Goal: Browse casually

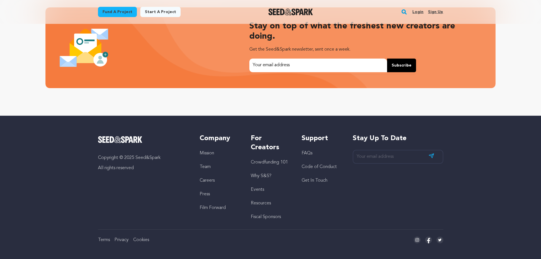
scroll to position [0, 145]
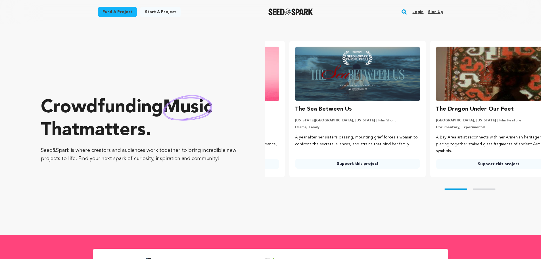
scroll to position [0, 7]
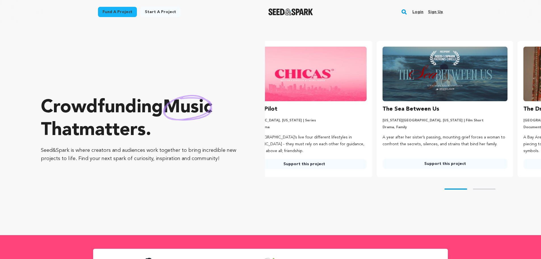
click at [293, 75] on img at bounding box center [303, 74] width 125 height 54
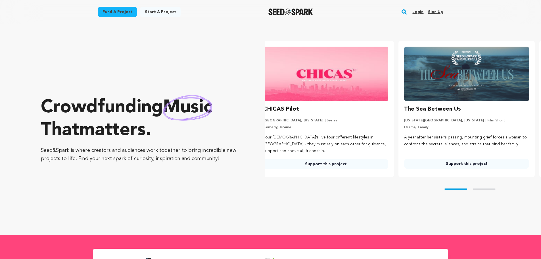
scroll to position [0, 0]
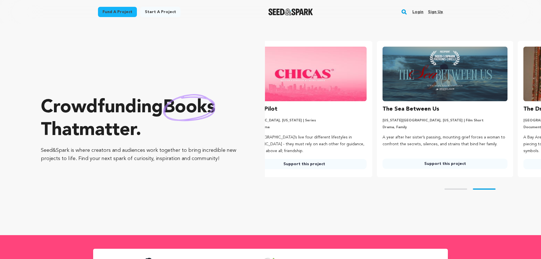
click at [489, 188] on button "Skip to next slide page" at bounding box center [483, 188] width 23 height 1
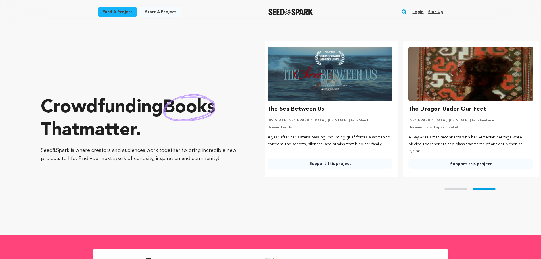
scroll to position [0, 145]
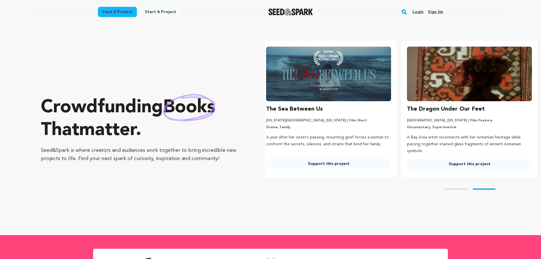
click at [489, 188] on button "Skip to next slide page" at bounding box center [483, 188] width 23 height 1
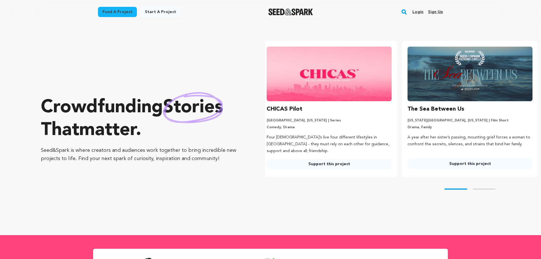
scroll to position [0, 0]
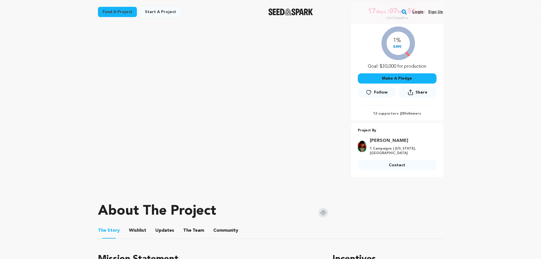
scroll to position [57, 0]
